Goal: Ask a question

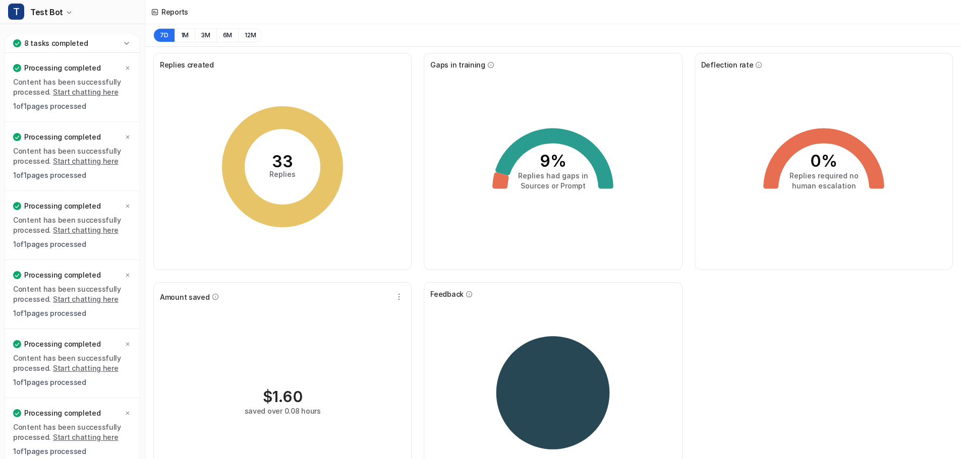
click at [127, 44] on icon at bounding box center [126, 43] width 5 height 3
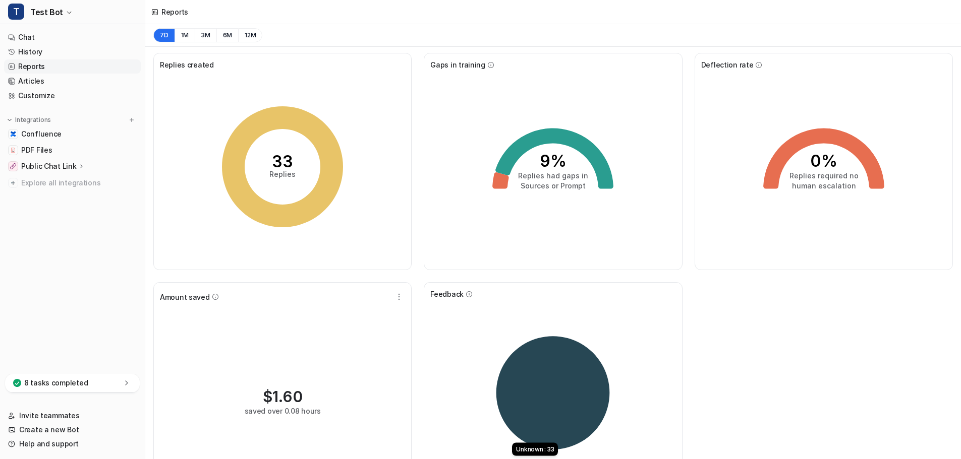
drag, startPoint x: 537, startPoint y: 370, endPoint x: 802, endPoint y: 343, distance: 266.0
click at [807, 344] on div "Replies created 33 Replies Gaps in training 9% Replies had gaps in Sources or P…" at bounding box center [552, 279] width 815 height 464
click at [44, 37] on link "Chat" at bounding box center [72, 37] width 137 height 14
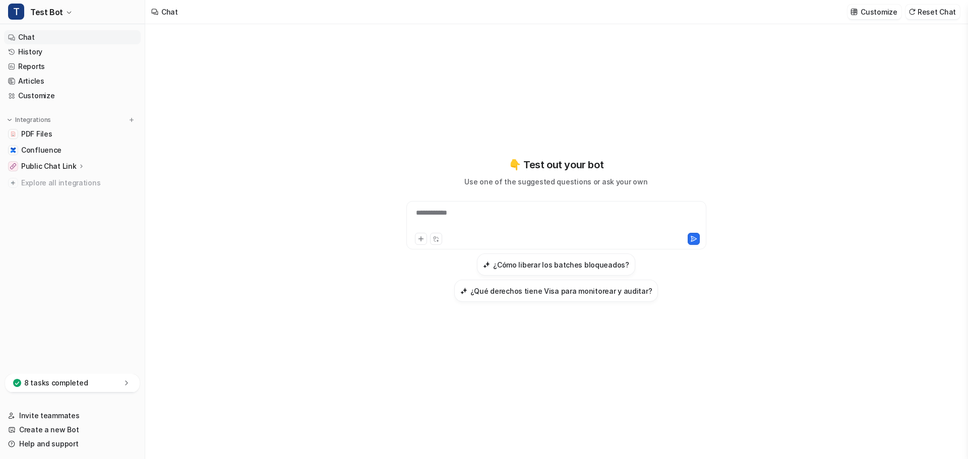
click at [460, 219] on div "**********" at bounding box center [556, 219] width 295 height 23
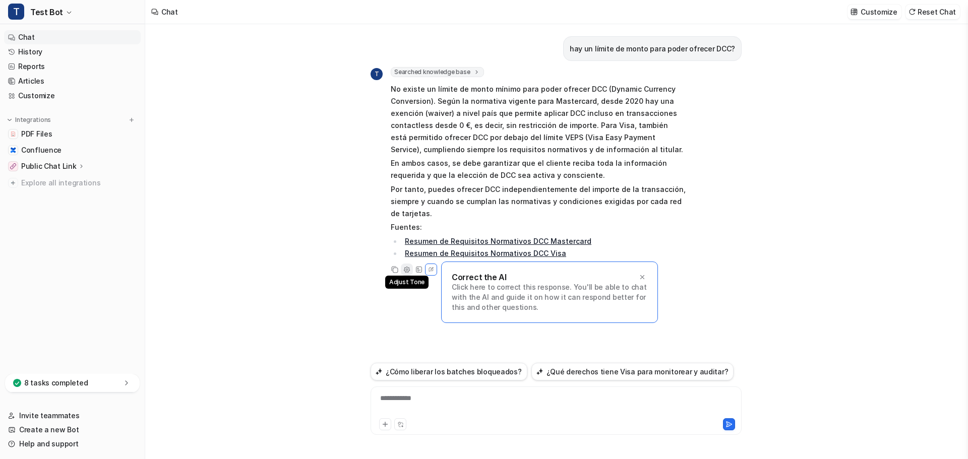
click at [407, 270] on icon at bounding box center [407, 269] width 2 height 2
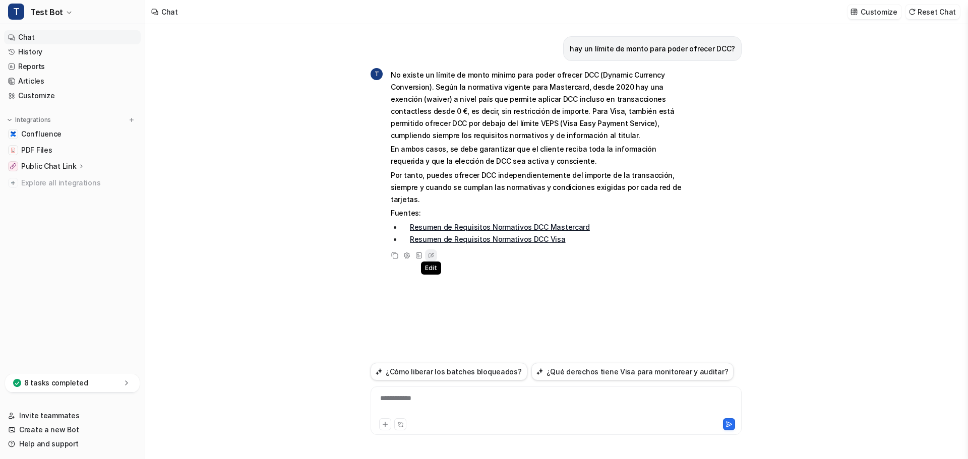
click at [430, 249] on icon at bounding box center [431, 255] width 10 height 13
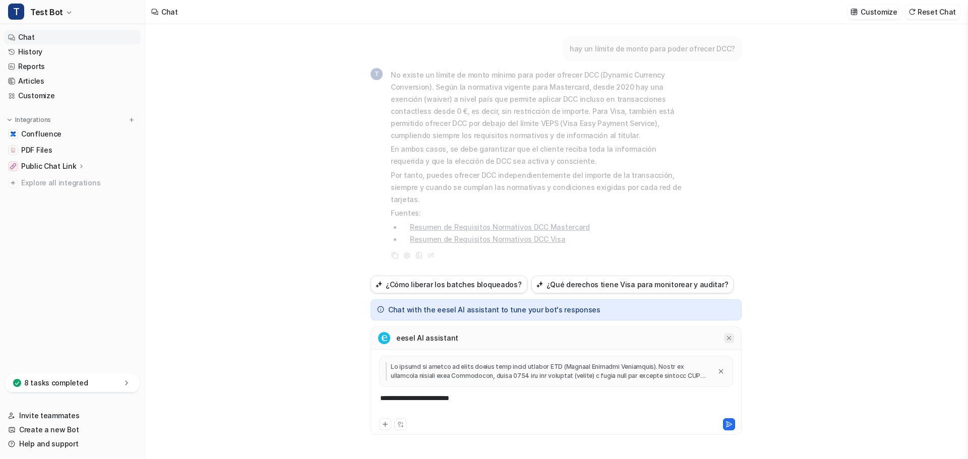
click at [728, 338] on icon at bounding box center [729, 338] width 7 height 7
